Goal: Check status: Check status

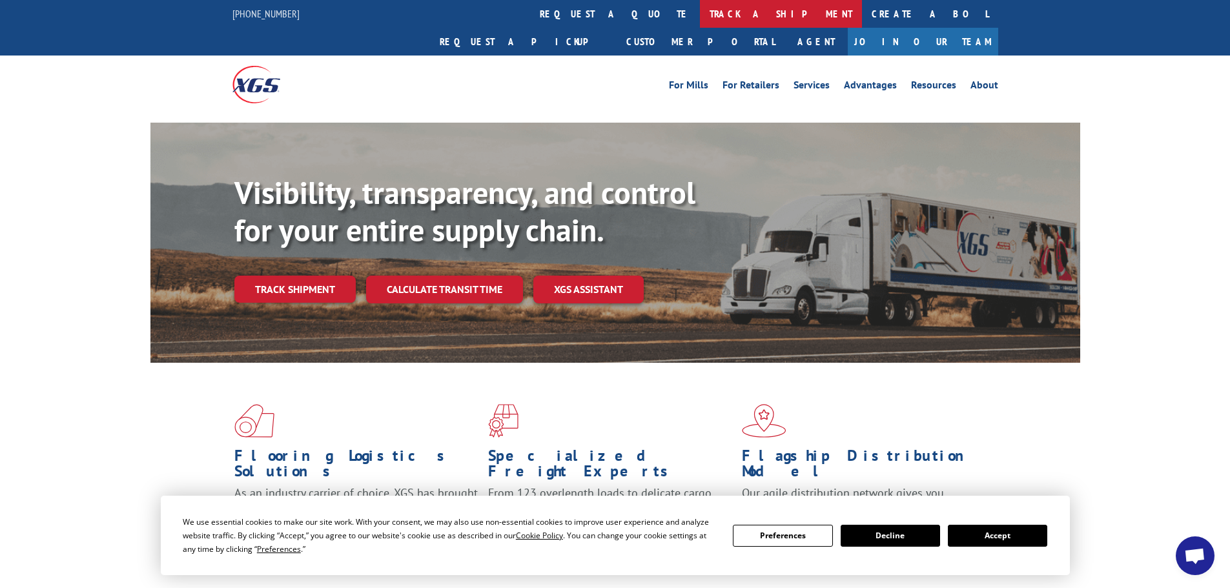
click at [700, 14] on link "track a shipment" at bounding box center [781, 14] width 162 height 28
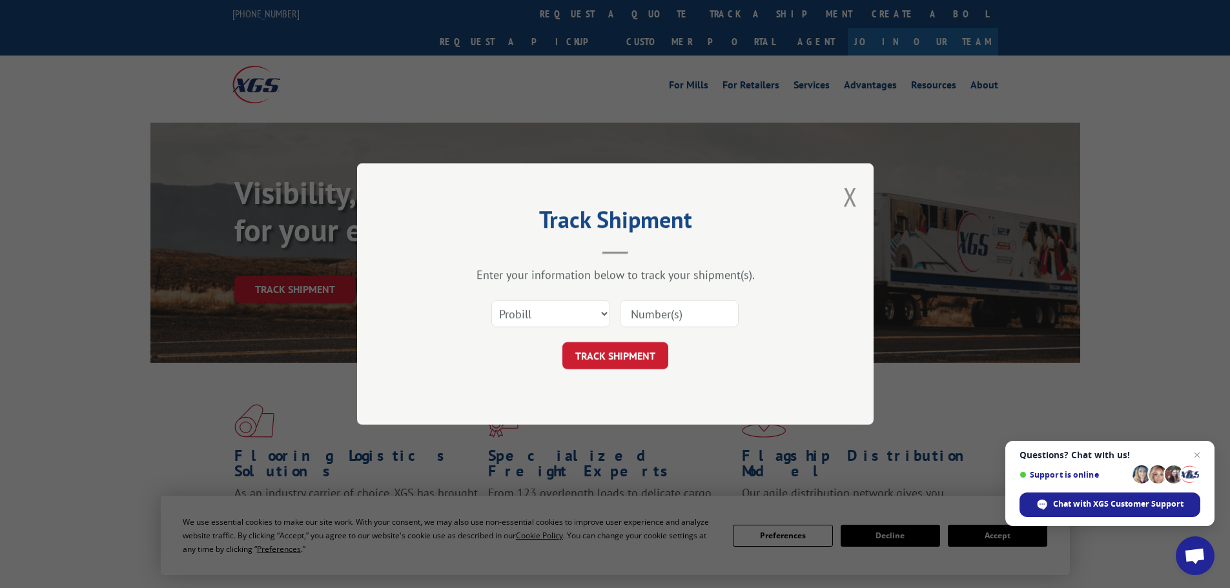
drag, startPoint x: 622, startPoint y: 298, endPoint x: 629, endPoint y: 304, distance: 9.6
click at [622, 299] on div "Select category... Probill BOL PO" at bounding box center [615, 314] width 387 height 43
click at [637, 309] on input at bounding box center [679, 313] width 119 height 27
paste input "17591495"
type input "17591495"
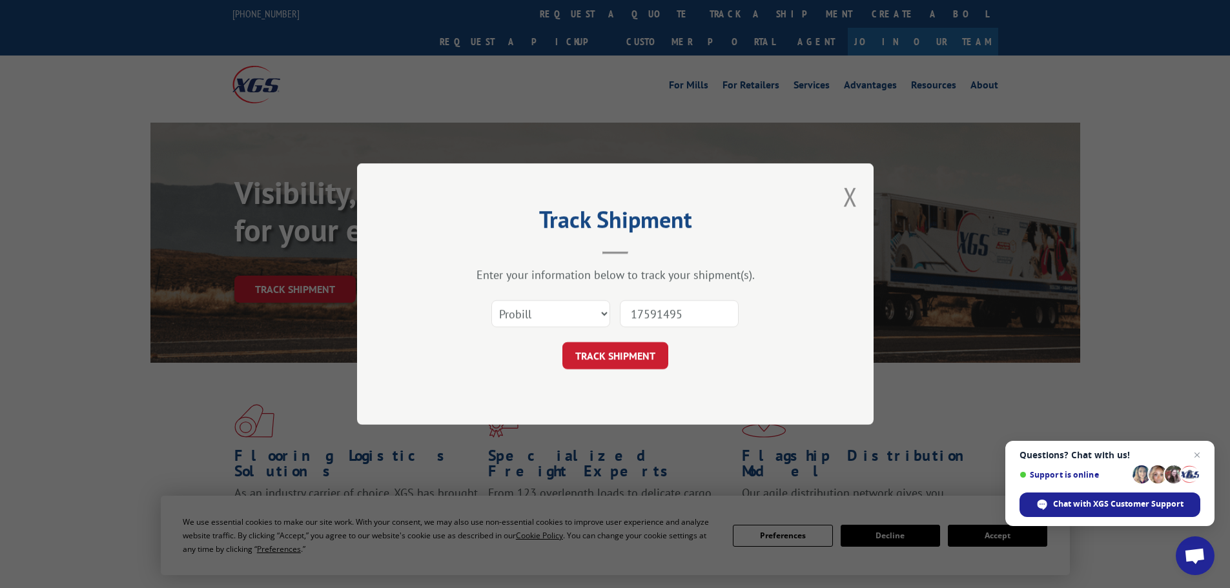
click at [562, 342] on button "TRACK SHIPMENT" at bounding box center [615, 355] width 106 height 27
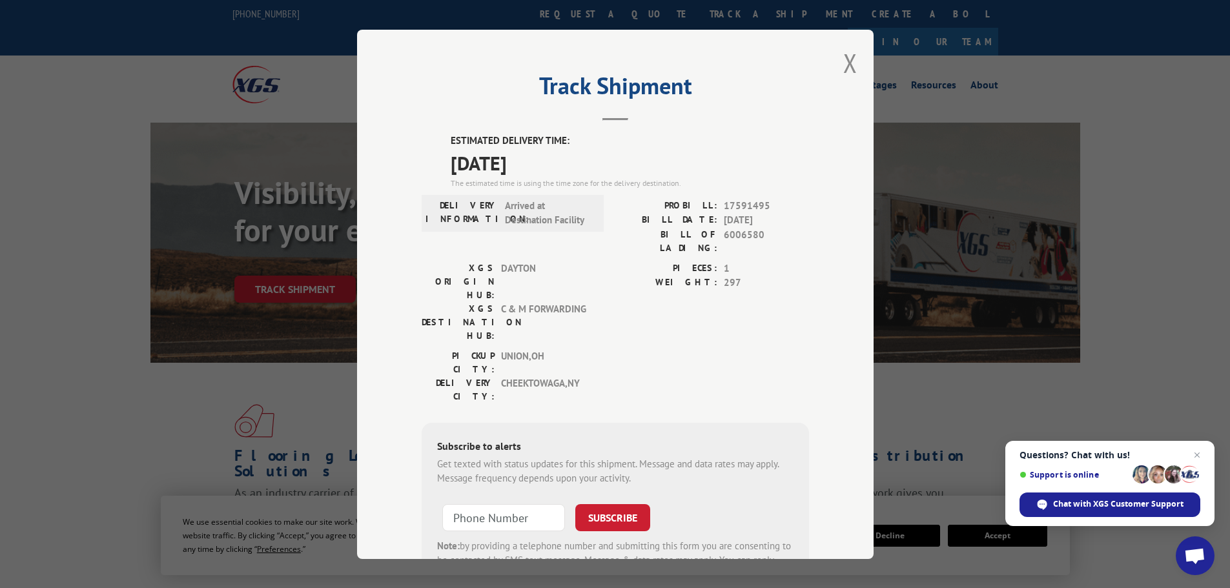
click at [854, 57] on div "Track Shipment ESTIMATED DELIVERY TIME: [DATE] The estimated time is using the …" at bounding box center [615, 295] width 517 height 530
click at [843, 67] on button "Close modal" at bounding box center [850, 63] width 14 height 34
